Goal: Navigation & Orientation: Find specific page/section

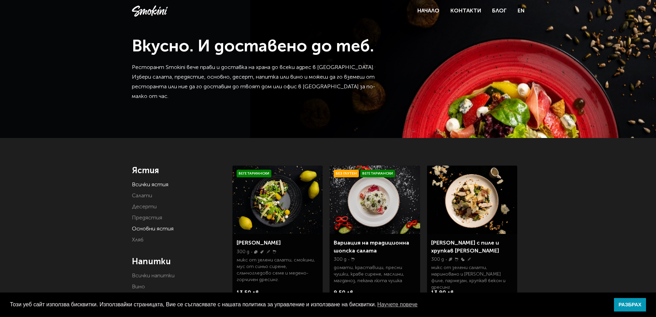
click at [145, 227] on link "Основни ястия" at bounding box center [153, 229] width 42 height 6
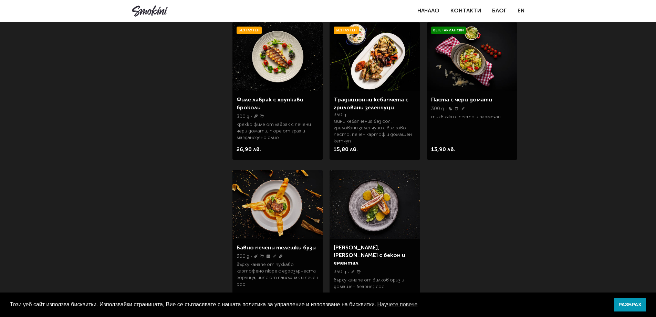
scroll to position [84, 0]
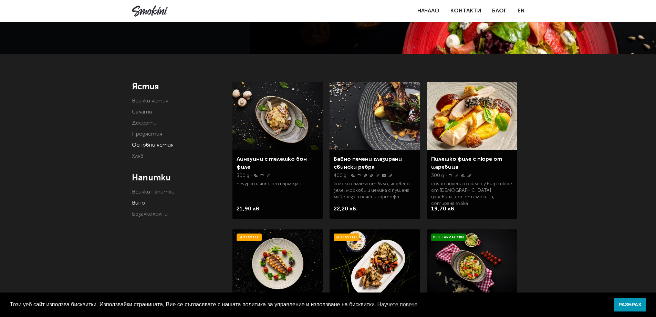
click at [137, 203] on link "Вино" at bounding box center [138, 203] width 13 height 6
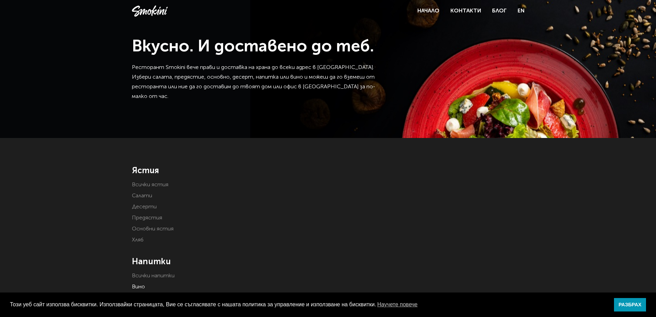
scroll to position [69, 0]
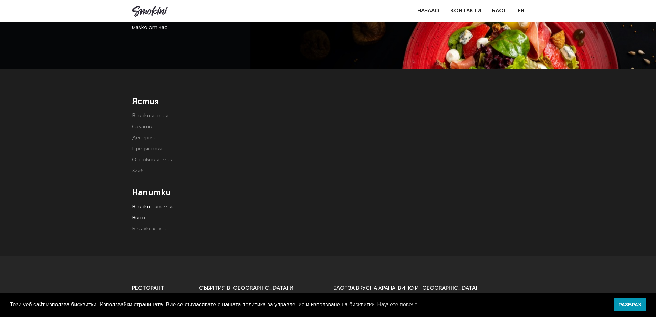
click at [163, 205] on link "Всички напитки" at bounding box center [153, 207] width 43 height 6
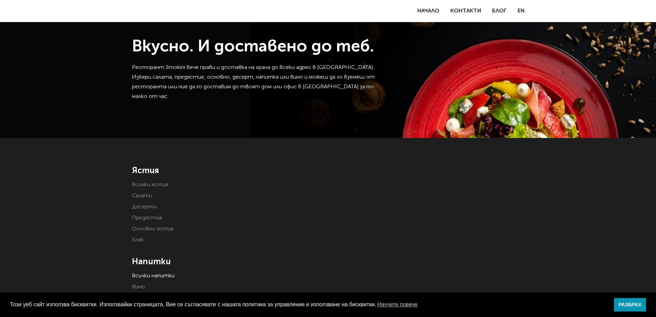
scroll to position [172, 0]
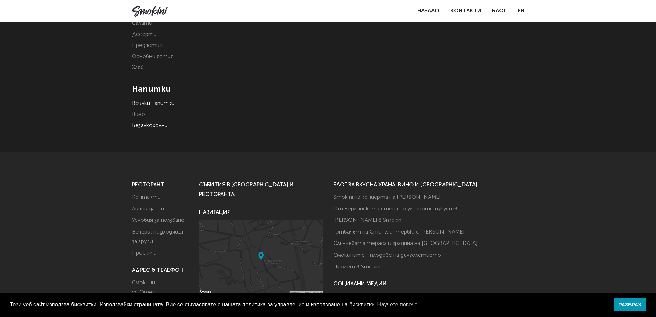
click at [153, 125] on link "Безалкохолни" at bounding box center [150, 126] width 36 height 6
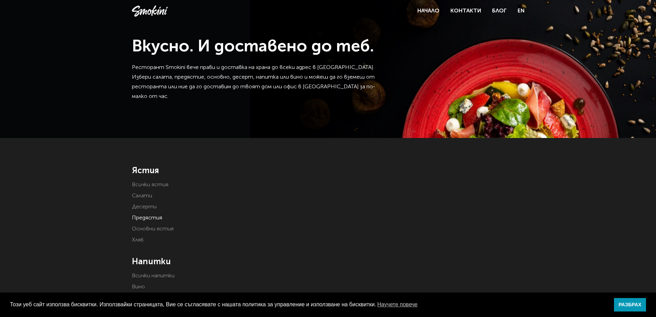
click at [148, 216] on link "Предястия" at bounding box center [147, 218] width 30 height 6
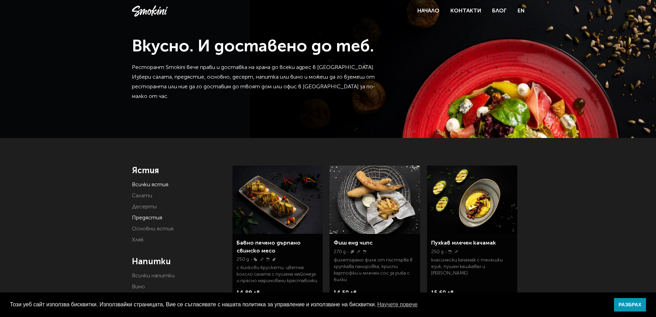
click at [147, 183] on link "Всички ястия" at bounding box center [150, 185] width 37 height 6
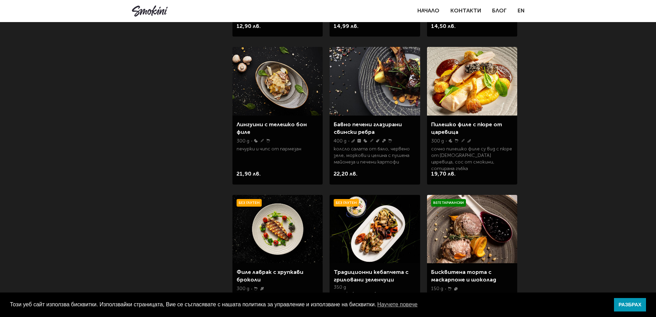
scroll to position [241, 0]
